Goal: Information Seeking & Learning: Learn about a topic

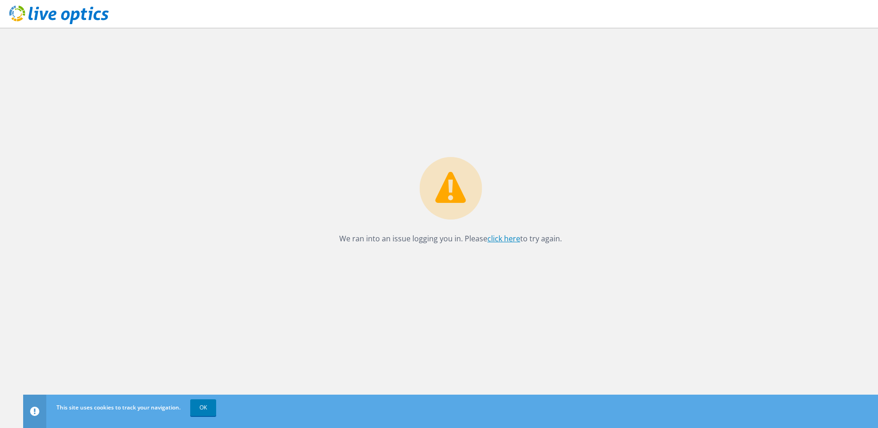
click at [499, 242] on link "click here" at bounding box center [504, 238] width 33 height 10
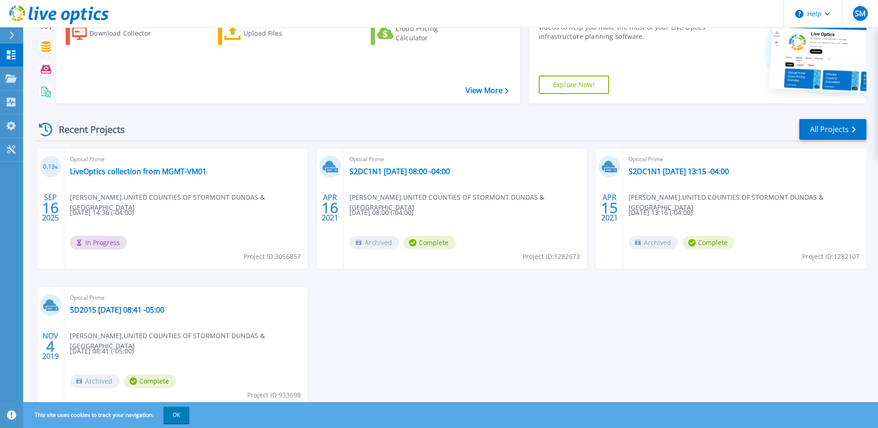
scroll to position [93, 0]
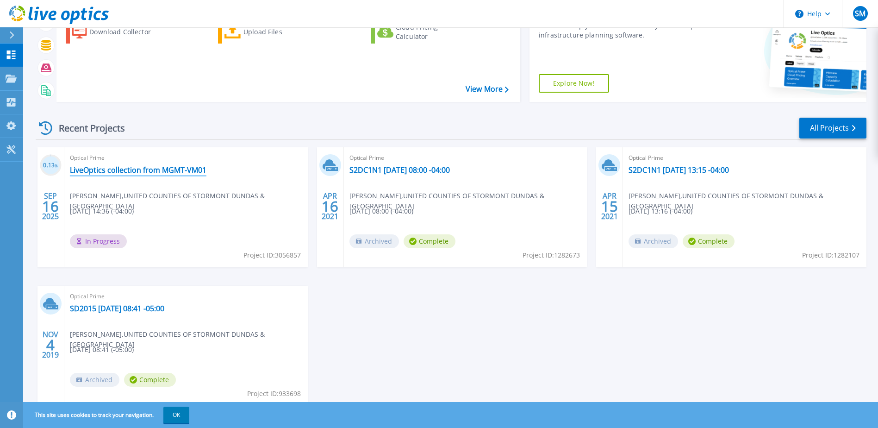
click at [167, 168] on link "LiveOptics collection from MGMT-VM01" at bounding box center [138, 169] width 137 height 9
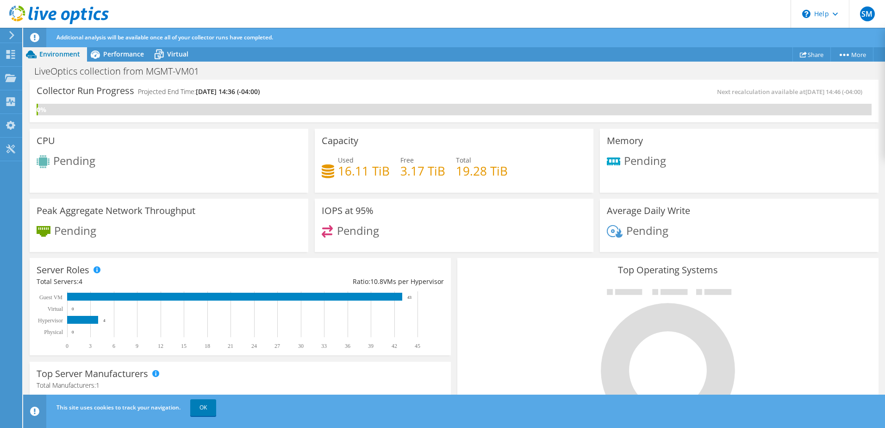
scroll to position [278, 0]
click at [200, 406] on link "OK" at bounding box center [203, 407] width 26 height 17
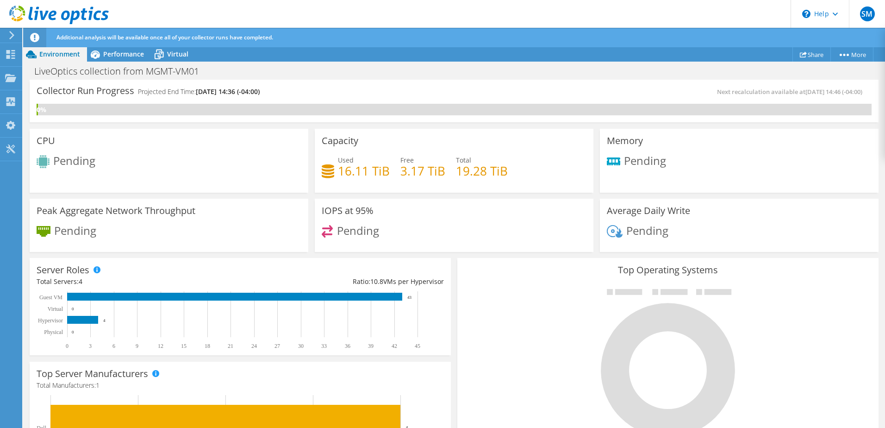
scroll to position [289, 0]
drag, startPoint x: 345, startPoint y: 360, endPoint x: 374, endPoint y: 356, distance: 28.9
click at [346, 360] on div "Top Server Manufacturers Manufacturers are shown for physical servers and hyper…" at bounding box center [240, 420] width 428 height 125
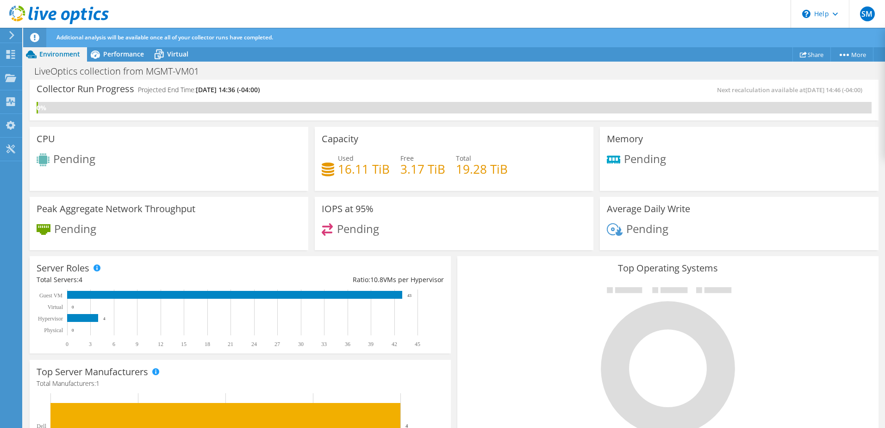
scroll to position [0, 0]
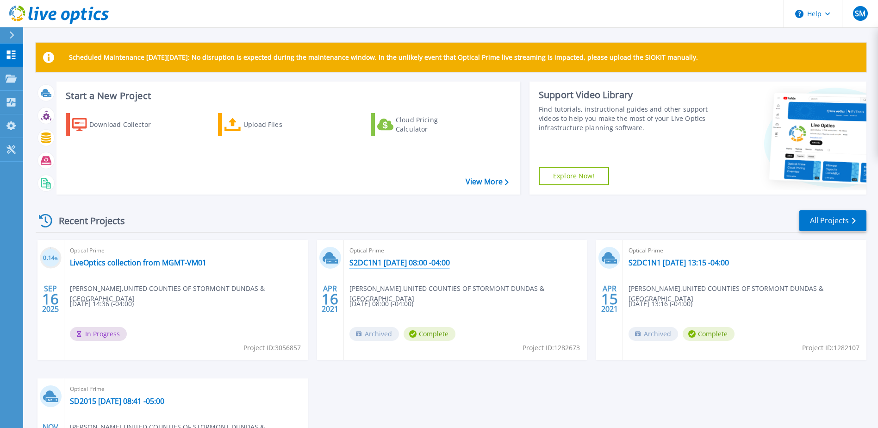
click at [398, 264] on link "S2DC1N1 2021-04-16 08:00 -04:00" at bounding box center [400, 262] width 100 height 9
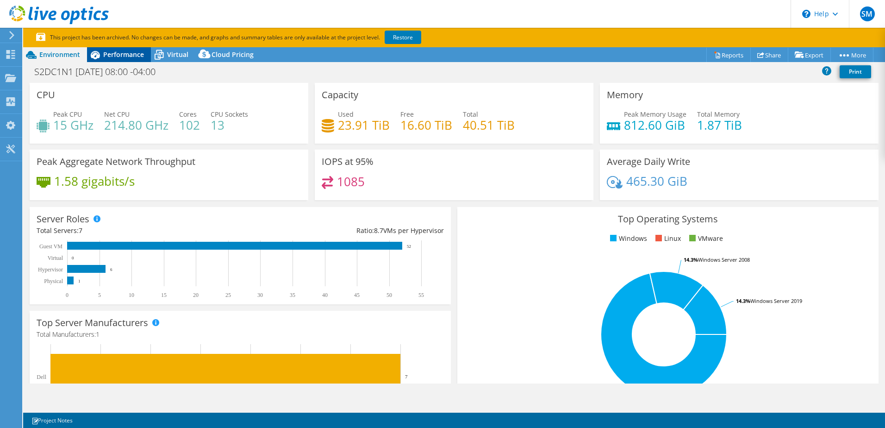
click at [115, 54] on span "Performance" at bounding box center [123, 54] width 41 height 9
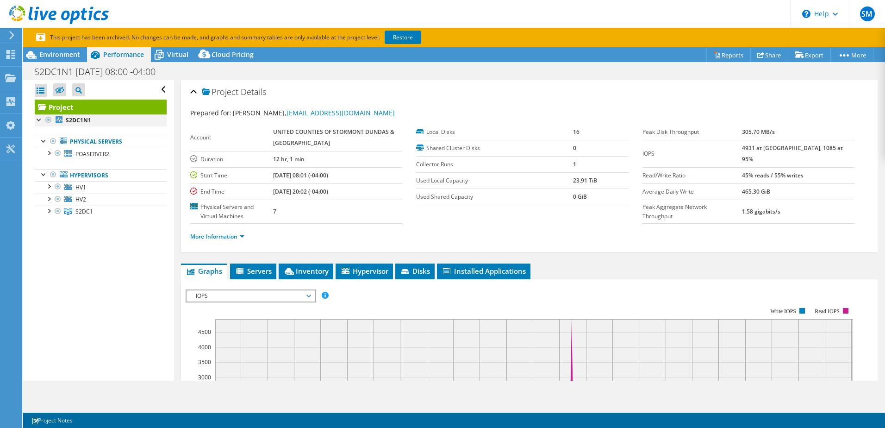
click at [39, 117] on div at bounding box center [39, 118] width 9 height 9
click at [39, 119] on div at bounding box center [39, 118] width 9 height 9
click at [52, 57] on span "Environment" at bounding box center [59, 54] width 41 height 9
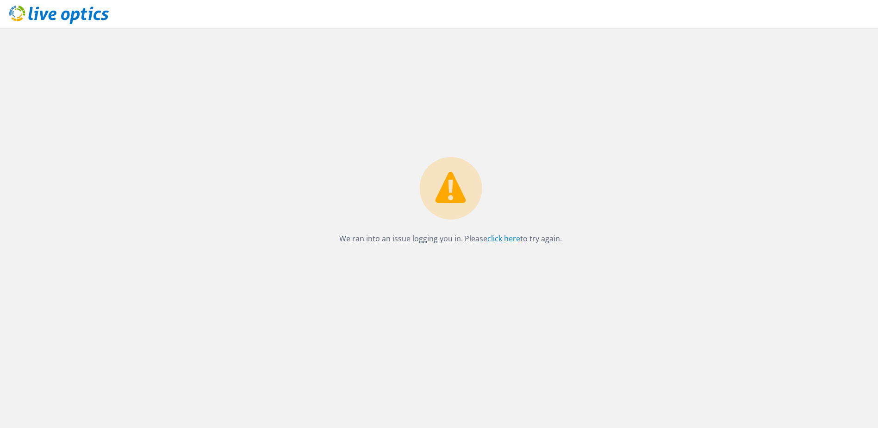
click at [501, 239] on link "click here" at bounding box center [504, 238] width 33 height 10
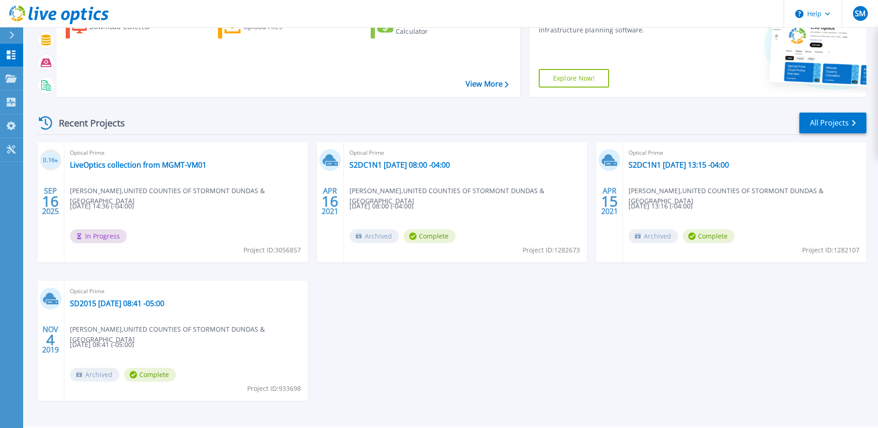
scroll to position [124, 0]
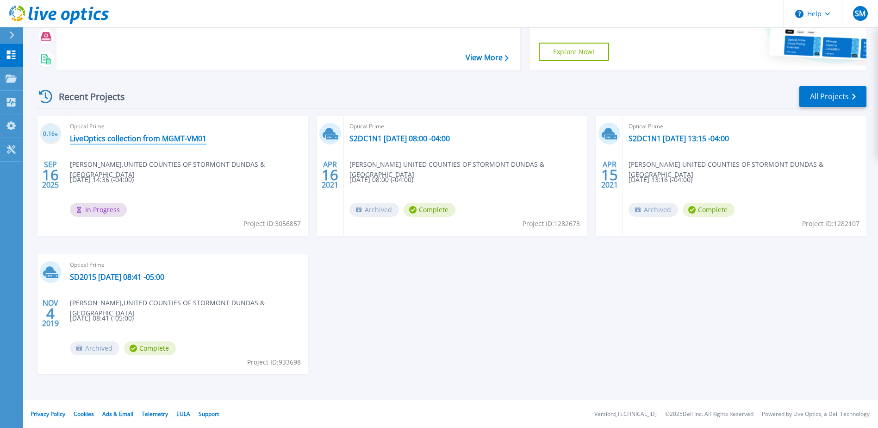
click at [106, 141] on link "LiveOptics collection from MGMT-VM01" at bounding box center [138, 138] width 137 height 9
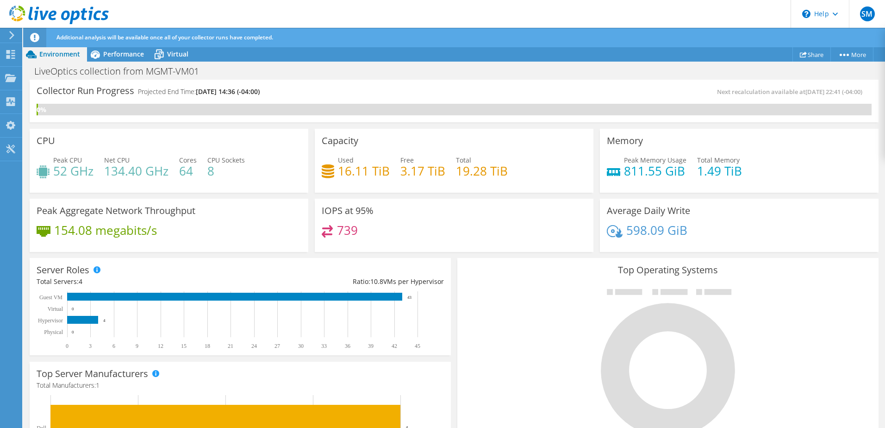
scroll to position [289, 0]
click at [574, 156] on div "Used 16.11 TiB Free 3.17 TiB Total 19.28 TiB" at bounding box center [454, 170] width 265 height 30
click at [550, 131] on div "Capacity Used 16.11 TiB Free 3.17 TiB Total 19.28 TiB" at bounding box center [454, 161] width 279 height 64
click at [9, 36] on icon at bounding box center [11, 35] width 7 height 8
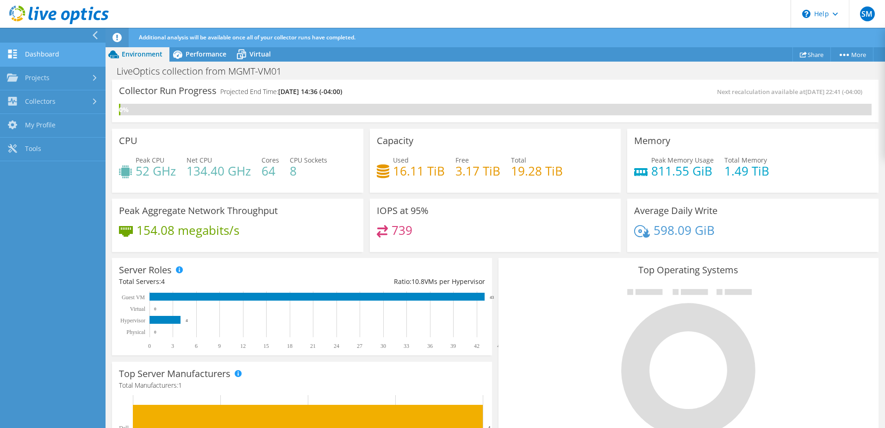
click at [69, 49] on link "Dashboard" at bounding box center [53, 55] width 106 height 24
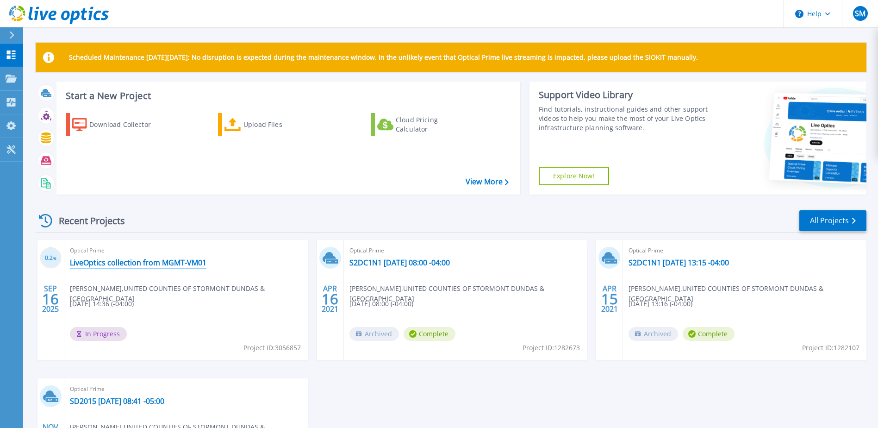
click at [106, 260] on link "LiveOptics collection from MGMT-VM01" at bounding box center [138, 262] width 137 height 9
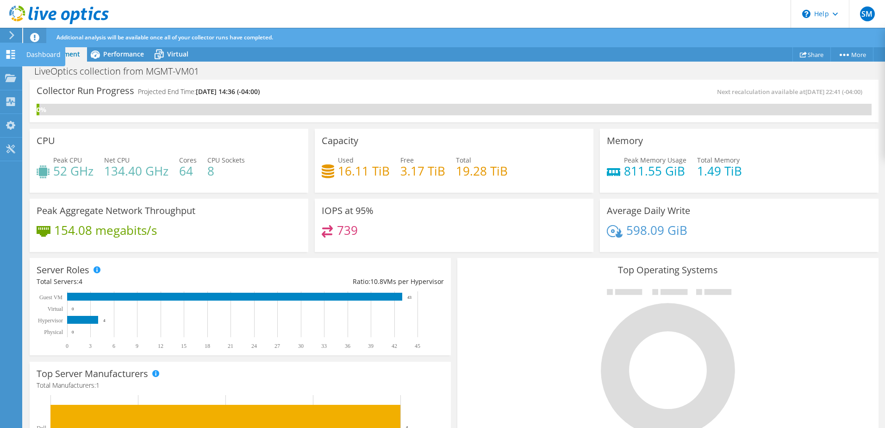
click at [9, 52] on use at bounding box center [10, 54] width 9 height 9
